Goal: Task Accomplishment & Management: Use online tool/utility

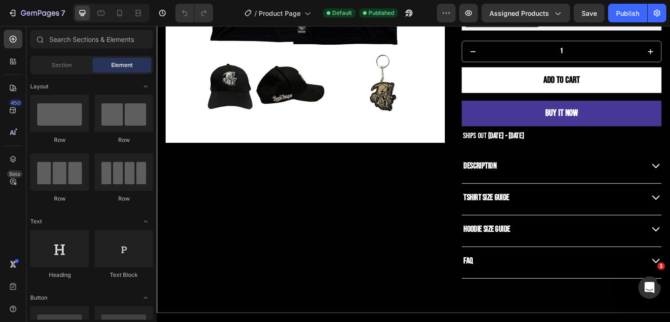
scroll to position [222, 0]
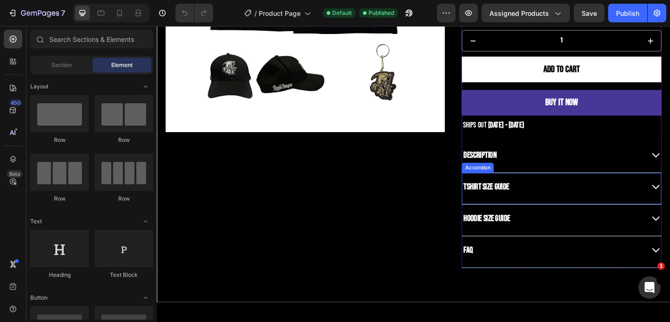
click at [552, 195] on div "TSHIRT Size Guide" at bounding box center [588, 200] width 198 height 15
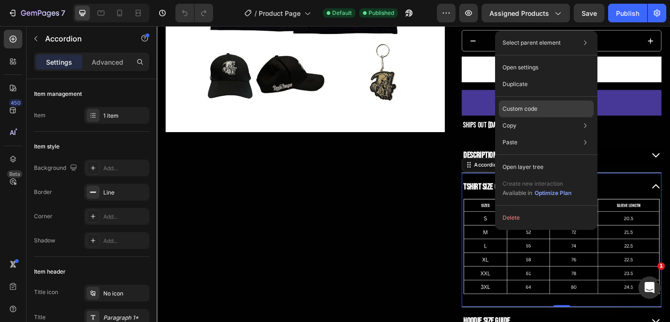
click at [523, 112] on p "Custom code" at bounding box center [519, 109] width 35 height 8
type input "100%"
type input "100"
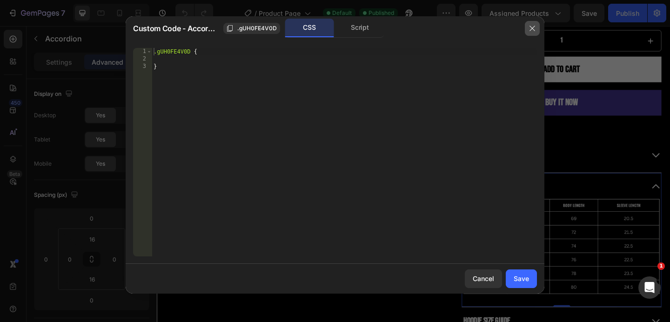
click at [529, 22] on button "button" at bounding box center [532, 28] width 15 height 15
type input "24"
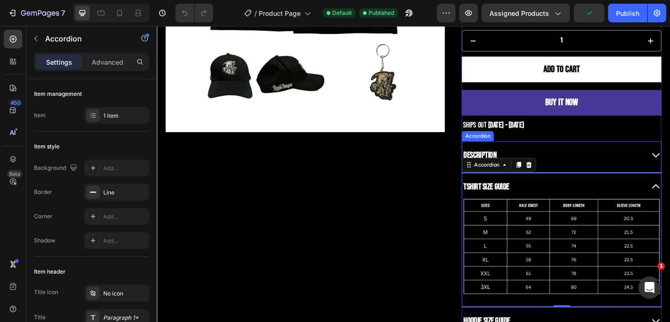
click at [585, 164] on div "Description" at bounding box center [588, 166] width 198 height 15
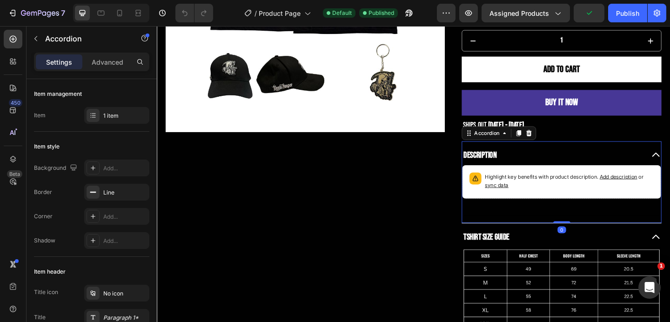
click at [585, 164] on div "Description" at bounding box center [588, 166] width 198 height 15
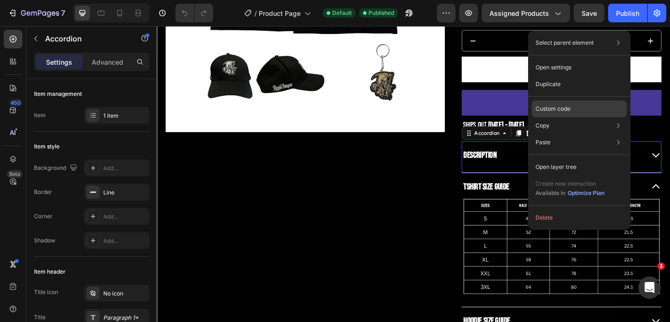
click at [549, 104] on div "Custom code" at bounding box center [579, 108] width 95 height 17
type input "100%"
type input "100"
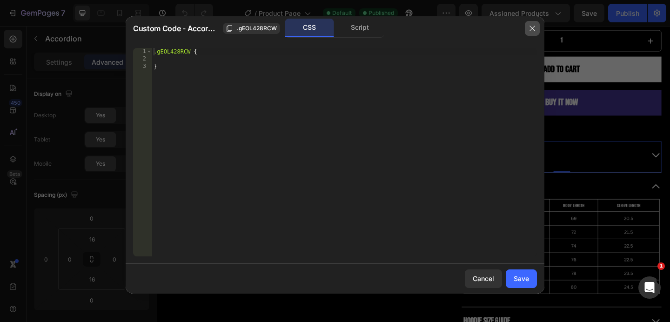
click at [537, 28] on button "button" at bounding box center [532, 28] width 15 height 15
type input "24"
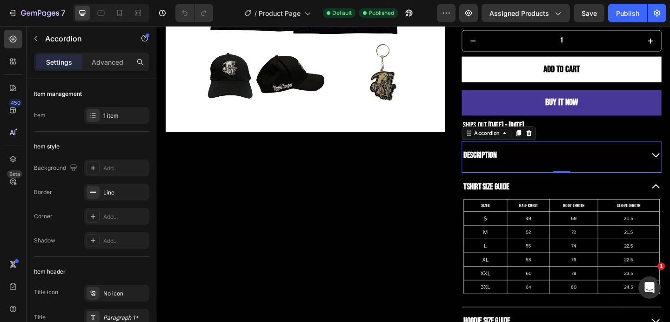
click at [529, 161] on div "Description" at bounding box center [588, 166] width 198 height 15
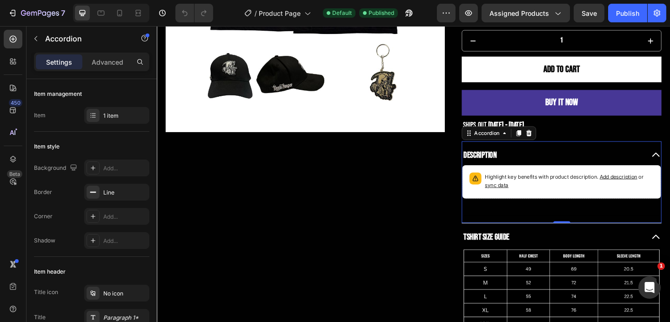
click at [539, 159] on div "Description" at bounding box center [588, 166] width 198 height 15
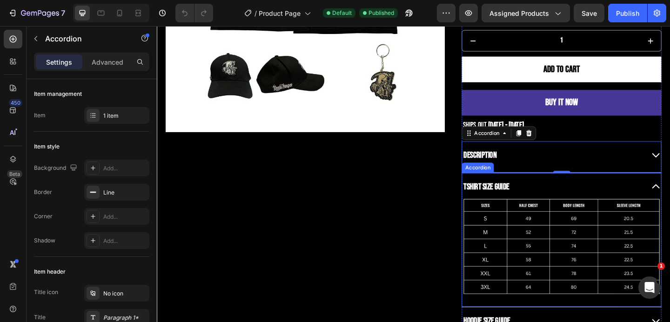
click at [599, 201] on div "TSHIRT Size Guide" at bounding box center [588, 200] width 198 height 15
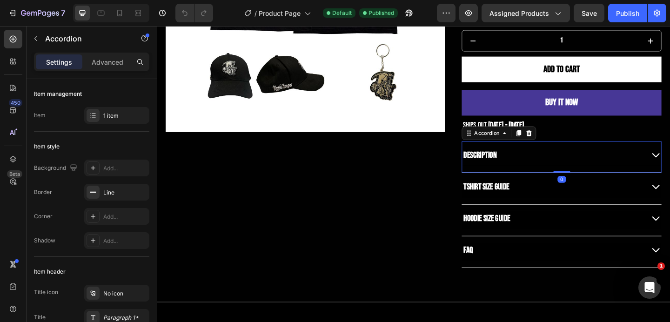
click at [618, 159] on div "Description" at bounding box center [588, 166] width 198 height 15
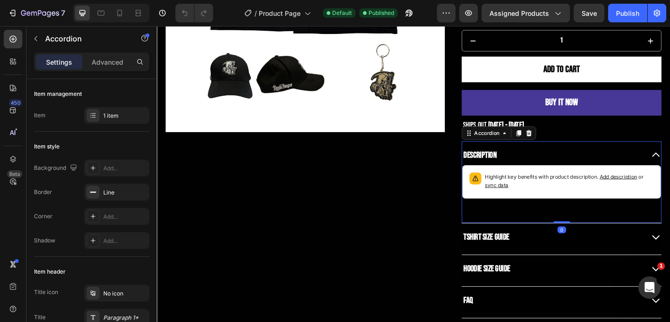
click at [618, 159] on div "Description" at bounding box center [588, 166] width 198 height 15
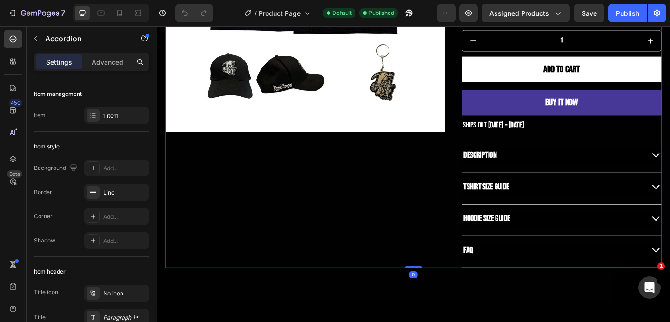
click at [453, 207] on div "SOLD OUT Product Badge Product Images" at bounding box center [318, 63] width 304 height 451
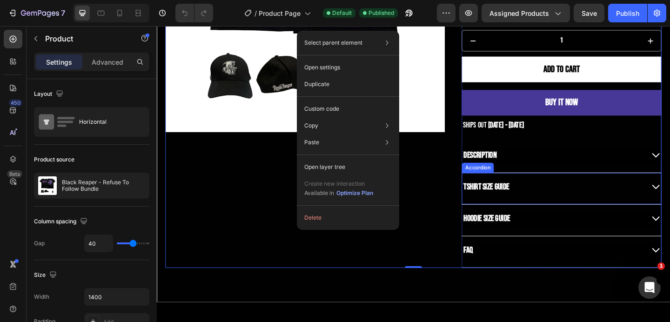
click at [555, 197] on div "TSHIRT Size Guide" at bounding box center [588, 200] width 198 height 15
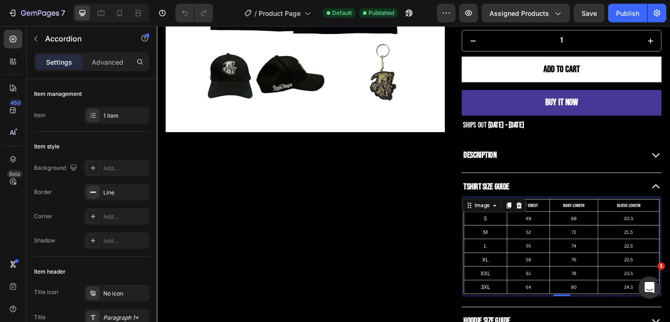
click at [555, 238] on img at bounding box center [597, 266] width 216 height 108
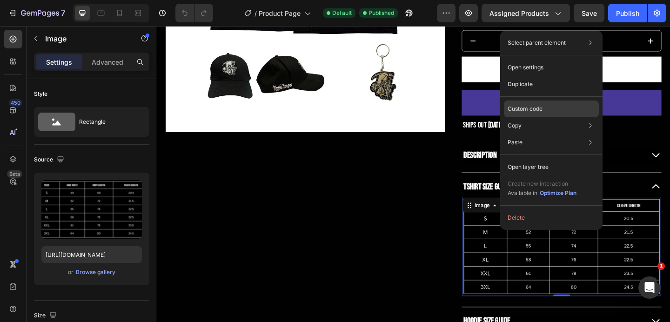
click at [532, 109] on p "Custom code" at bounding box center [524, 109] width 35 height 8
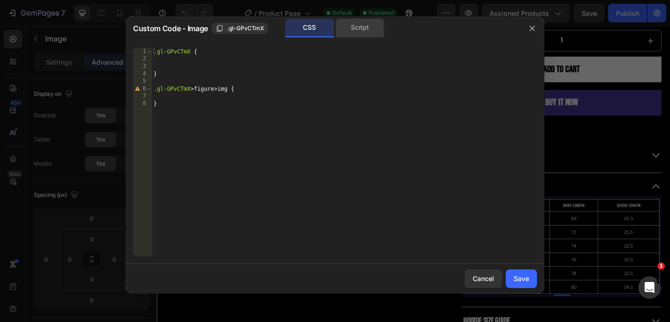
click at [351, 28] on div "Script" at bounding box center [359, 28] width 49 height 19
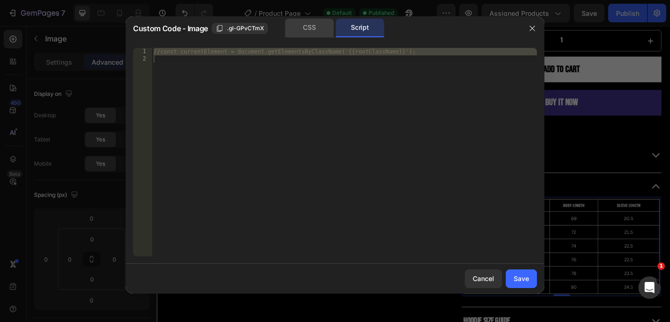
click at [313, 31] on div "CSS" at bounding box center [309, 28] width 49 height 19
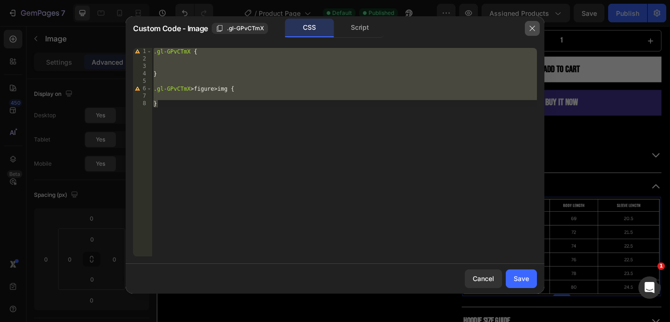
click at [532, 27] on icon "button" at bounding box center [531, 28] width 5 height 5
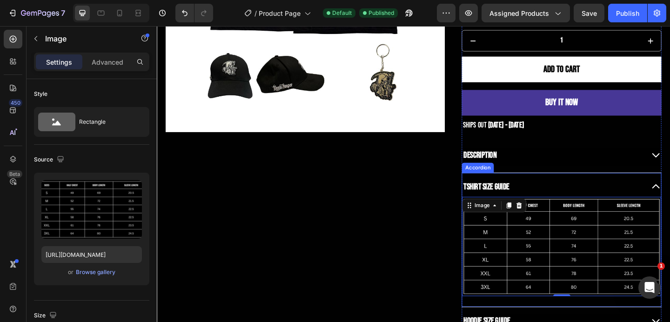
click at [526, 198] on p "TSHIRT Size Guide" at bounding box center [515, 200] width 50 height 12
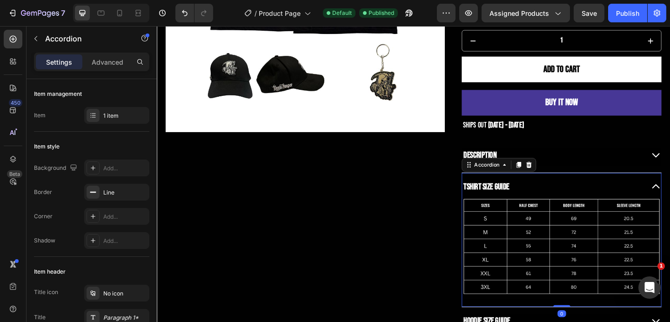
click at [555, 196] on div "TSHIRT Size Guide" at bounding box center [588, 200] width 198 height 15
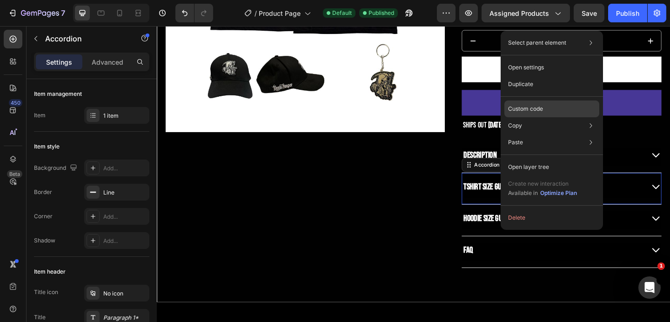
click at [540, 112] on p "Custom code" at bounding box center [525, 109] width 35 height 8
type input "100%"
type input "100"
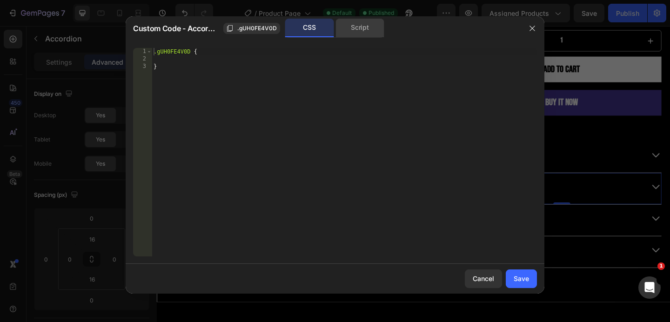
click at [359, 24] on div "Script" at bounding box center [359, 28] width 49 height 19
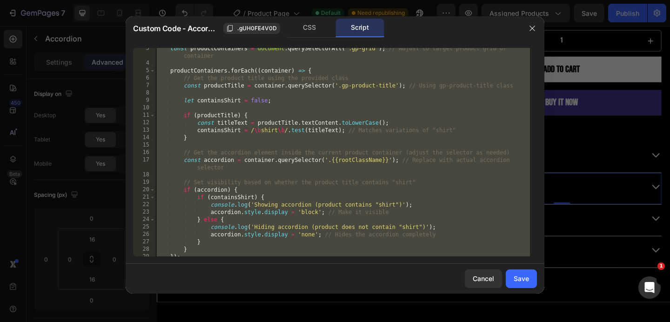
scroll to position [18, 0]
click at [533, 28] on icon "button" at bounding box center [531, 28] width 7 height 7
type input "24"
